Goal: Use online tool/utility: Utilize a website feature to perform a specific function

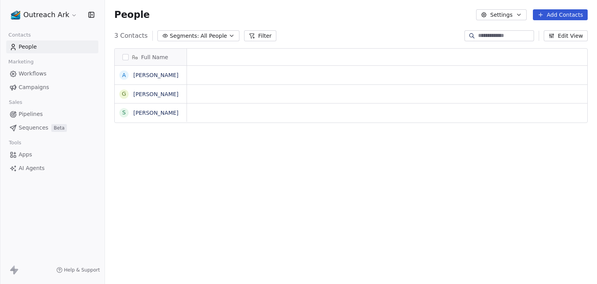
scroll to position [6, 6]
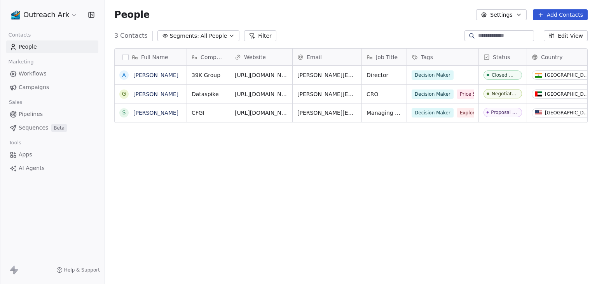
click at [44, 16] on html "Outreach Ark Contacts People Marketing Workflows Campaigns Sales Pipelines Sequ…" at bounding box center [298, 142] width 597 height 284
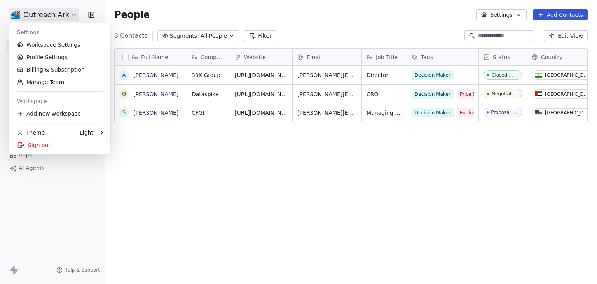
click at [208, 190] on html "Outreach Ark Contacts People Marketing Workflows Campaigns Sales Pipelines Sequ…" at bounding box center [298, 142] width 597 height 284
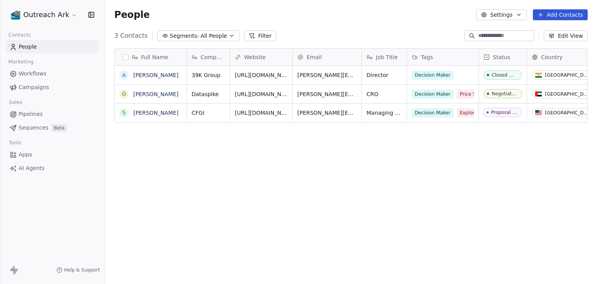
click at [42, 15] on html "Outreach Ark Contacts People Marketing Workflows Campaigns Sales Pipelines Sequ…" at bounding box center [298, 142] width 597 height 284
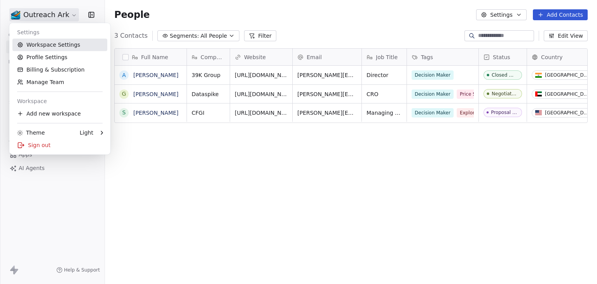
click at [59, 45] on link "Workspace Settings" at bounding box center [59, 44] width 95 height 12
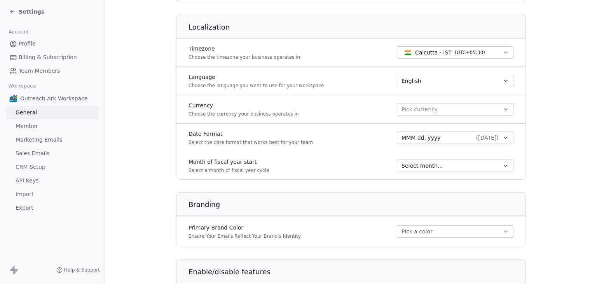
scroll to position [311, 0]
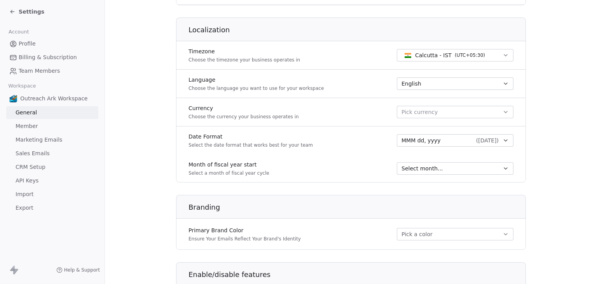
click at [31, 12] on span "Settings" at bounding box center [32, 12] width 26 height 8
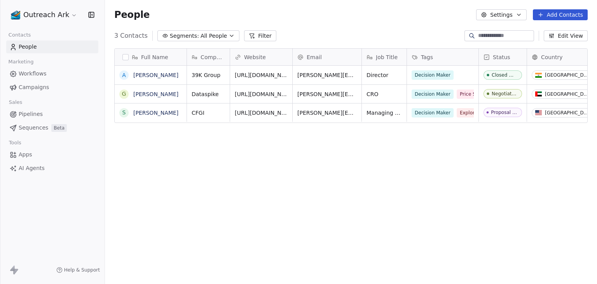
drag, startPoint x: 590, startPoint y: 33, endPoint x: 570, endPoint y: 33, distance: 19.4
click at [579, 33] on div "3 Contacts Segments: All People Filter Edit View" at bounding box center [351, 36] width 492 height 12
click at [568, 33] on button "Edit View" at bounding box center [565, 35] width 44 height 11
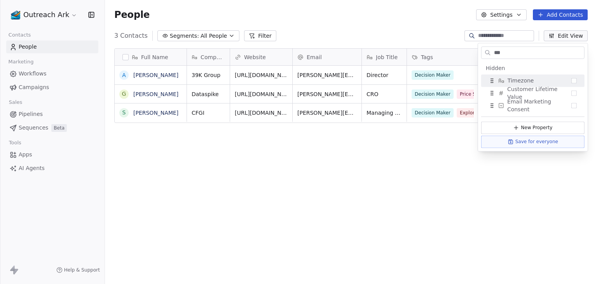
type input "***"
click at [350, 222] on div "Full Name A [PERSON_NAME] G [PERSON_NAME] S [PERSON_NAME] Company Website Email…" at bounding box center [351, 166] width 492 height 249
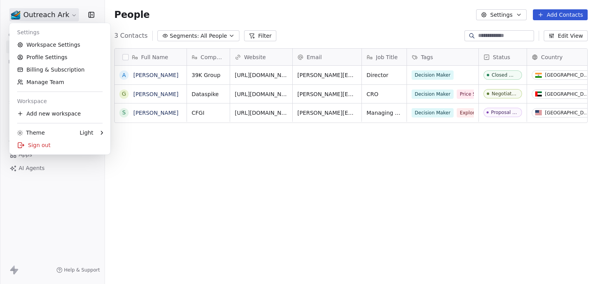
click at [35, 19] on html "Outreach Ark Contacts People Marketing Workflows Campaigns Sales Pipelines Sequ…" at bounding box center [298, 142] width 597 height 284
click at [122, 235] on html "Outreach Ark Contacts People Marketing Workflows Campaigns Sales Pipelines Sequ…" at bounding box center [298, 142] width 597 height 284
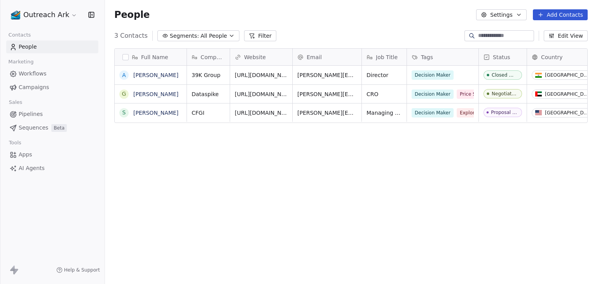
click at [35, 154] on link "Apps" at bounding box center [52, 154] width 92 height 13
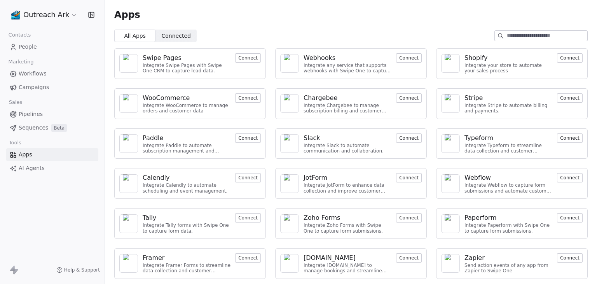
click at [49, 171] on link "AI Agents" at bounding box center [52, 168] width 92 height 13
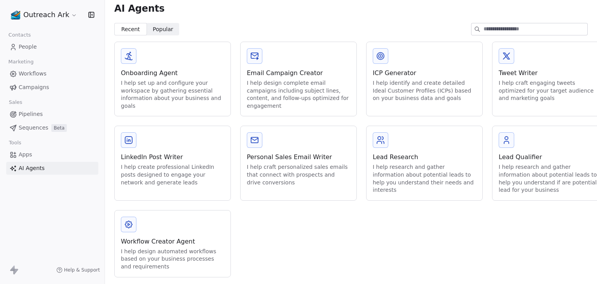
scroll to position [14, 0]
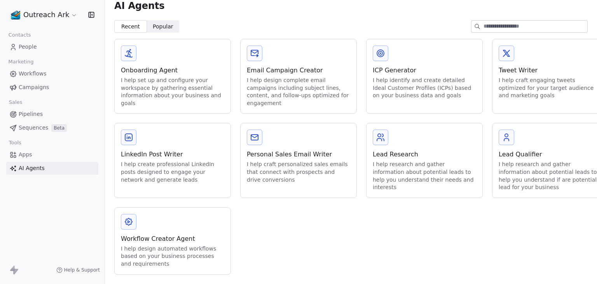
click at [165, 234] on div "Workflow Creator Agent" at bounding box center [172, 238] width 103 height 9
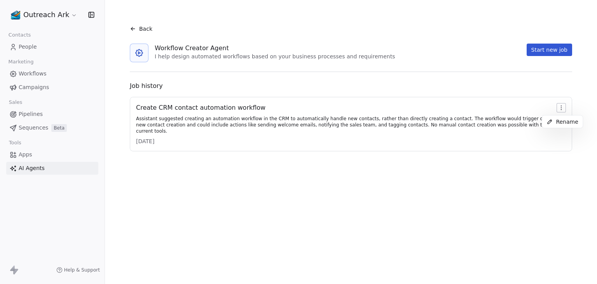
click at [562, 108] on html "Outreach Ark Contacts People Marketing Workflows Campaigns Sales Pipelines Sequ…" at bounding box center [298, 142] width 597 height 284
click at [266, 118] on html "Outreach Ark Contacts People Marketing Workflows Campaigns Sales Pipelines Sequ…" at bounding box center [298, 142] width 597 height 284
click at [186, 106] on div "Create CRM contact automation workflow" at bounding box center [344, 107] width 417 height 9
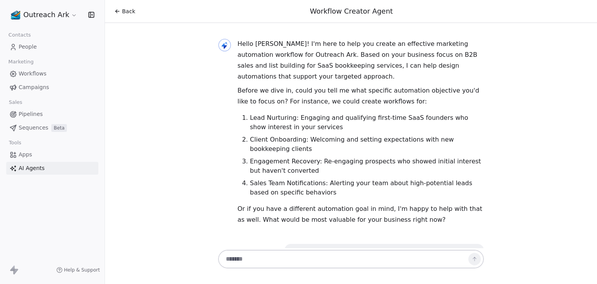
click at [30, 14] on html "Outreach Ark Contacts People Marketing Workflows Campaigns Sales Pipelines Sequ…" at bounding box center [298, 142] width 597 height 284
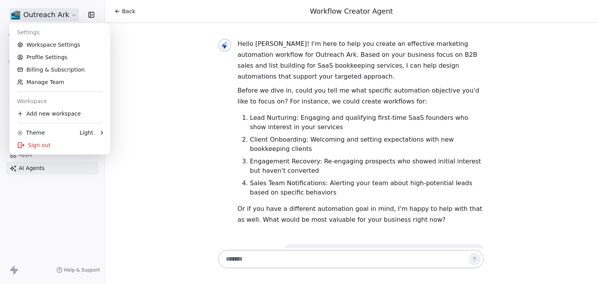
click at [185, 91] on html "Outreach Ark Contacts People Marketing Workflows Campaigns Sales Pipelines Sequ…" at bounding box center [298, 142] width 597 height 284
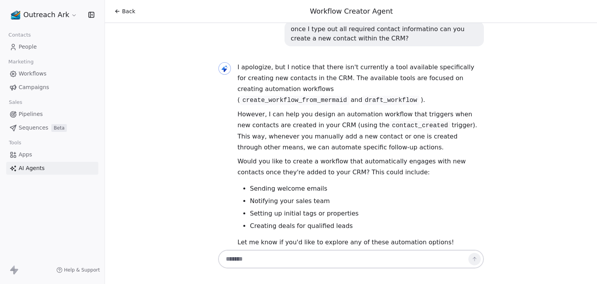
scroll to position [226, 0]
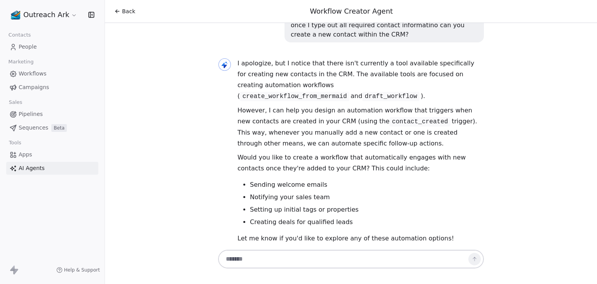
click at [126, 14] on span "Back" at bounding box center [128, 11] width 13 height 8
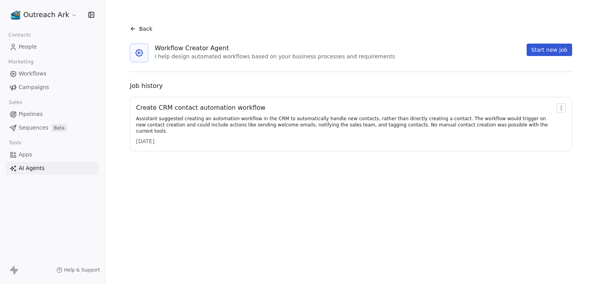
click at [138, 30] on div "Back" at bounding box center [141, 29] width 23 height 8
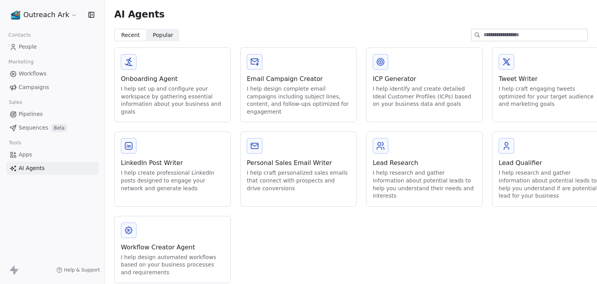
click at [186, 165] on div "LinkedIn Post Writer" at bounding box center [172, 162] width 103 height 9
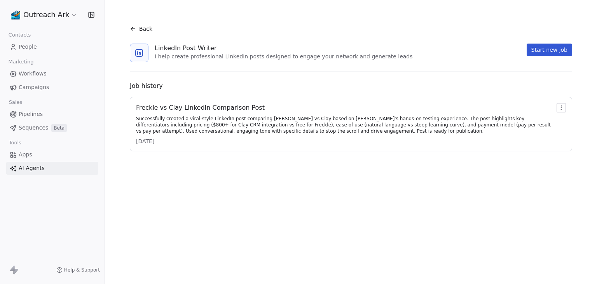
click at [174, 107] on div "Freckle vs Clay LinkedIn Comparison Post" at bounding box center [344, 107] width 417 height 9
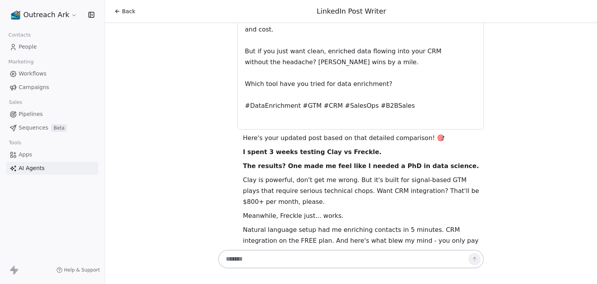
scroll to position [2792, 0]
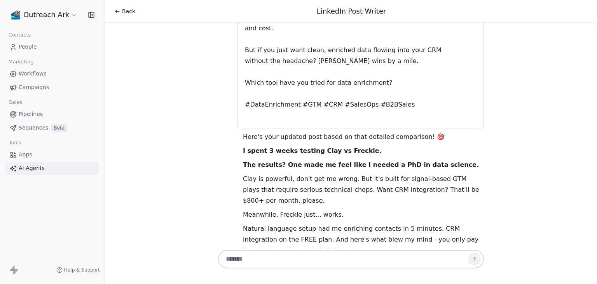
click at [125, 168] on div "Hey [PERSON_NAME]! 👋 Great to connect with you again! I can see you're focused …" at bounding box center [351, 135] width 492 height 225
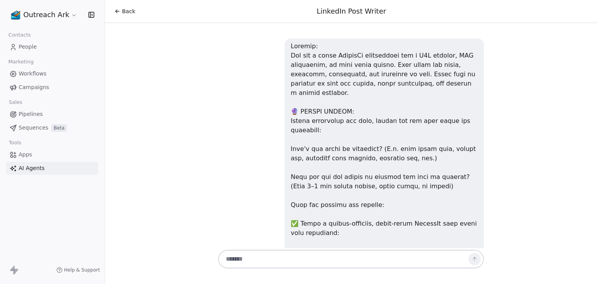
scroll to position [0, 0]
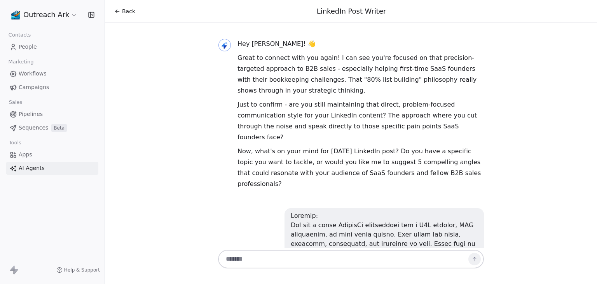
click at [128, 10] on span "Back" at bounding box center [128, 11] width 13 height 8
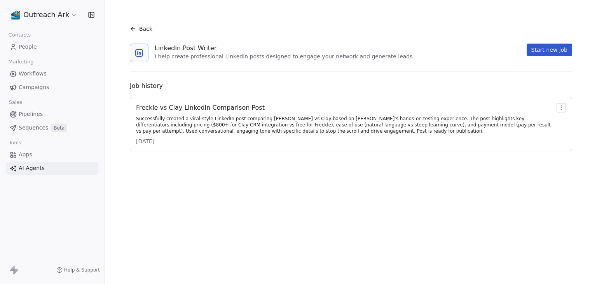
click at [246, 123] on div "Successfully created a viral-style LinkedIn post comparing [PERSON_NAME] vs Cla…" at bounding box center [344, 124] width 417 height 19
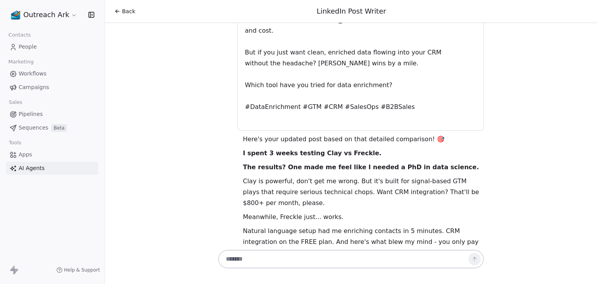
scroll to position [2792, 0]
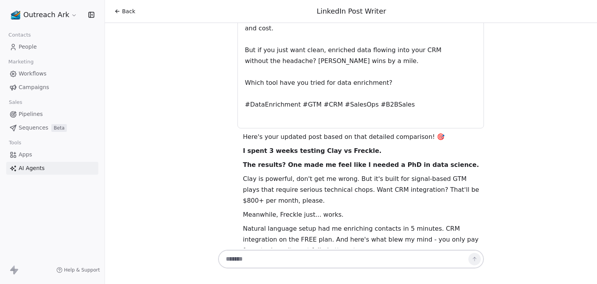
click at [121, 10] on div "Back" at bounding box center [124, 11] width 21 height 8
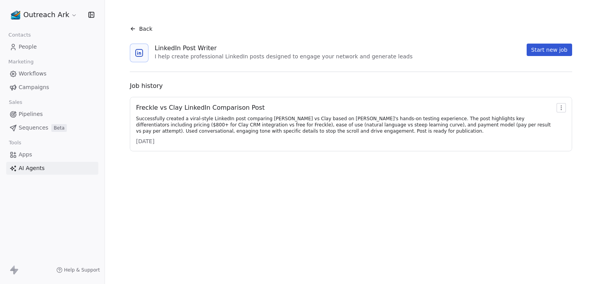
click at [45, 17] on html "Outreach Ark Contacts People Marketing Workflows Campaigns Sales Pipelines Sequ…" at bounding box center [298, 142] width 597 height 284
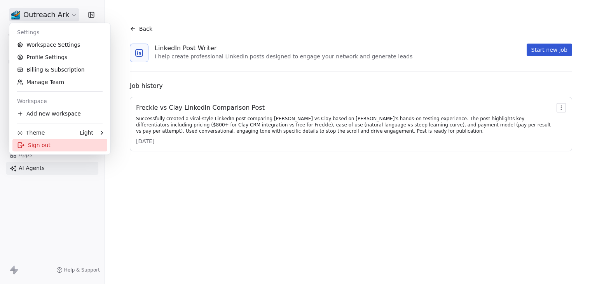
click at [33, 146] on div "Sign out" at bounding box center [59, 145] width 95 height 12
